Goal: Find specific page/section: Find specific page/section

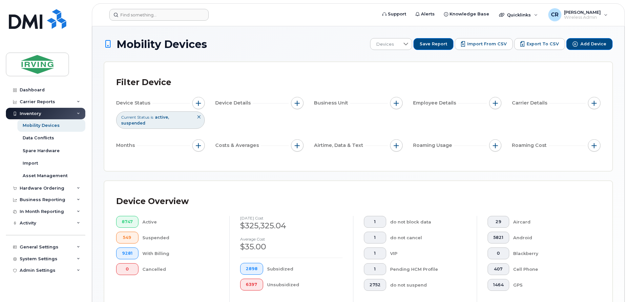
scroll to position [164, 0]
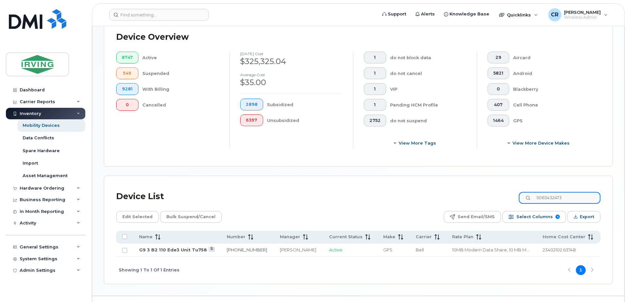
drag, startPoint x: 578, startPoint y: 192, endPoint x: 451, endPoint y: 185, distance: 126.9
click at [451, 188] on div "Device List 5063432473" at bounding box center [358, 196] width 484 height 17
drag, startPoint x: 579, startPoint y: 193, endPoint x: 399, endPoint y: 194, distance: 179.9
click at [399, 194] on div "Device List 5063437593" at bounding box center [358, 196] width 484 height 17
paste input "4238472"
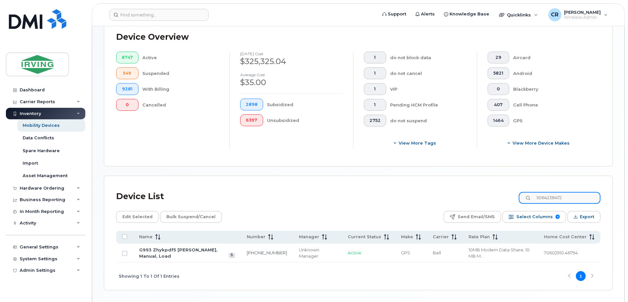
drag, startPoint x: 582, startPoint y: 193, endPoint x: 433, endPoint y: 202, distance: 148.9
click at [433, 202] on div "Device List 5064238472 Edit Selected Bulk Suspend/Cancel Send Email/SMS Select …" at bounding box center [358, 239] width 484 height 102
paste input "6540739"
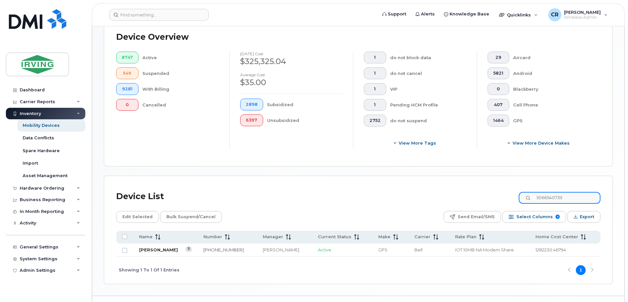
type input "5066540739"
click at [168, 247] on link "[PERSON_NAME]" at bounding box center [158, 249] width 39 height 5
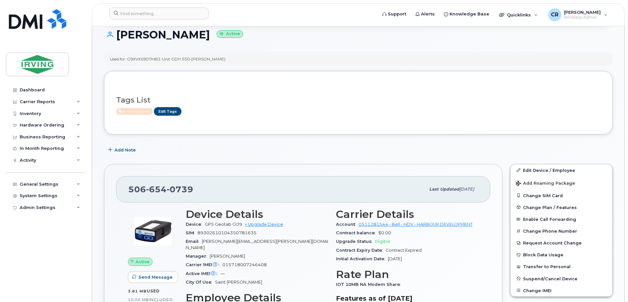
scroll to position [66, 0]
click at [28, 113] on div "Inventory" at bounding box center [30, 113] width 21 height 5
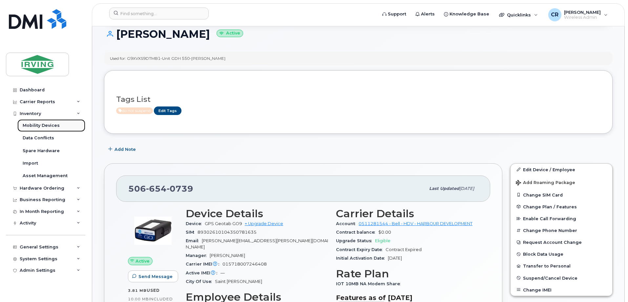
click at [36, 122] on link "Mobility Devices" at bounding box center [51, 125] width 68 height 12
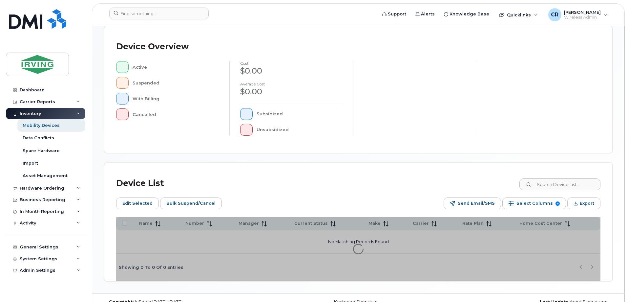
scroll to position [161, 0]
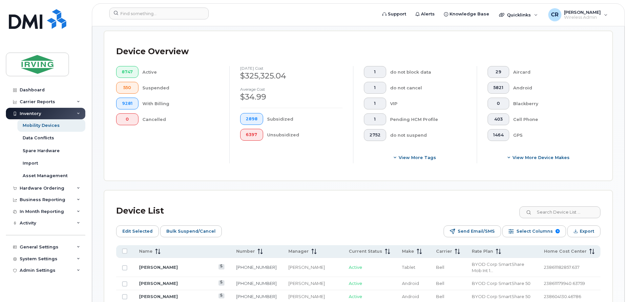
click at [577, 174] on div "Device Overview 8747 Active 550 Suspended 9281 With Billing 0 Cancelled [DATE] …" at bounding box center [358, 105] width 508 height 149
click at [558, 206] on input at bounding box center [560, 212] width 82 height 12
paste input "5063430749"
type input "5063430749"
